Goal: Navigation & Orientation: Find specific page/section

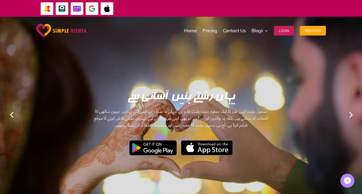
click at [351, 112] on link "Next" at bounding box center [350, 114] width 12 height 12
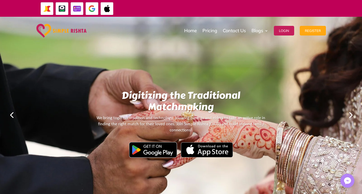
click at [351, 114] on link "Next" at bounding box center [350, 115] width 12 height 12
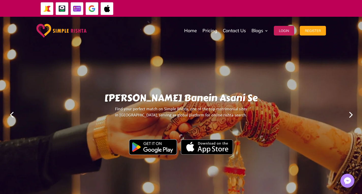
click at [348, 113] on link "Next" at bounding box center [350, 114] width 12 height 12
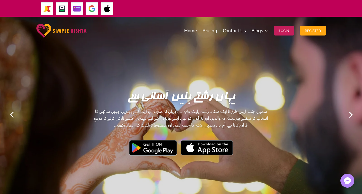
click at [348, 113] on link "Next" at bounding box center [350, 114] width 12 height 12
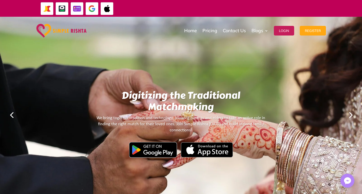
click at [348, 113] on link "Next" at bounding box center [350, 115] width 12 height 12
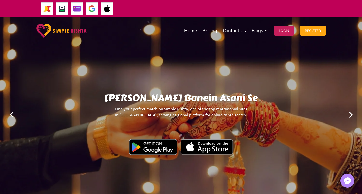
click at [348, 113] on link "Next" at bounding box center [350, 114] width 12 height 12
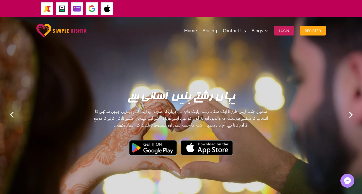
click at [348, 113] on link "Next" at bounding box center [350, 114] width 12 height 12
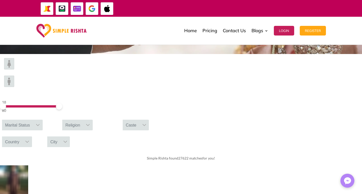
scroll to position [203, 0]
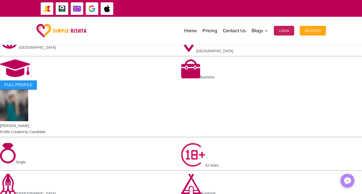
scroll to position [533, 0]
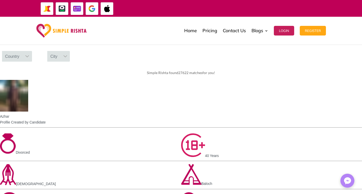
scroll to position [228, 0]
